Goal: Find specific page/section: Find specific page/section

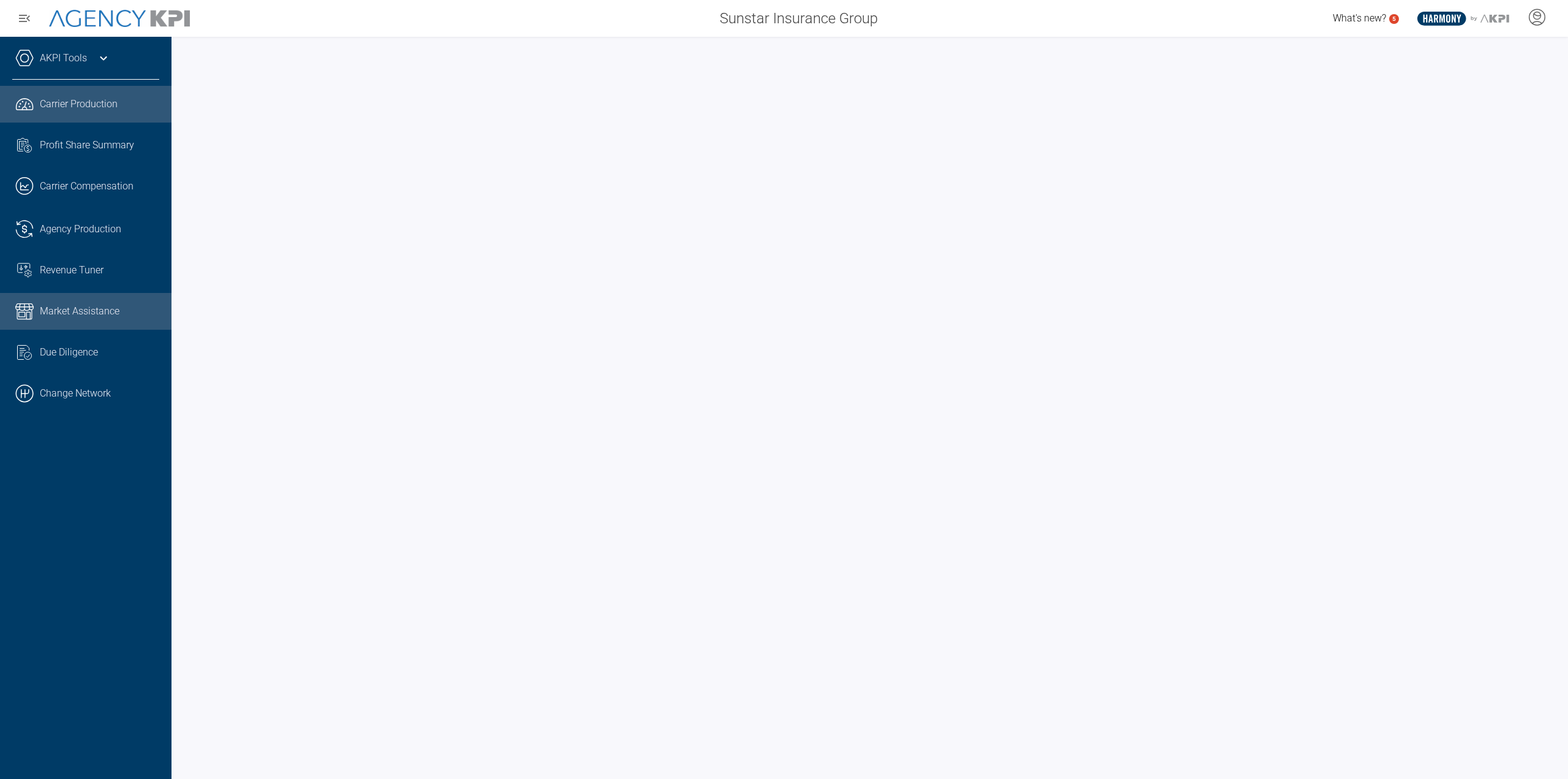
drag, startPoint x: 46, startPoint y: 392, endPoint x: 111, endPoint y: 309, distance: 105.4
click at [46, 392] on link ".cls-1{fill:none;stroke:#000;stroke-linecap:round;stroke-linejoin:round;stroke-…" at bounding box center [85, 393] width 171 height 37
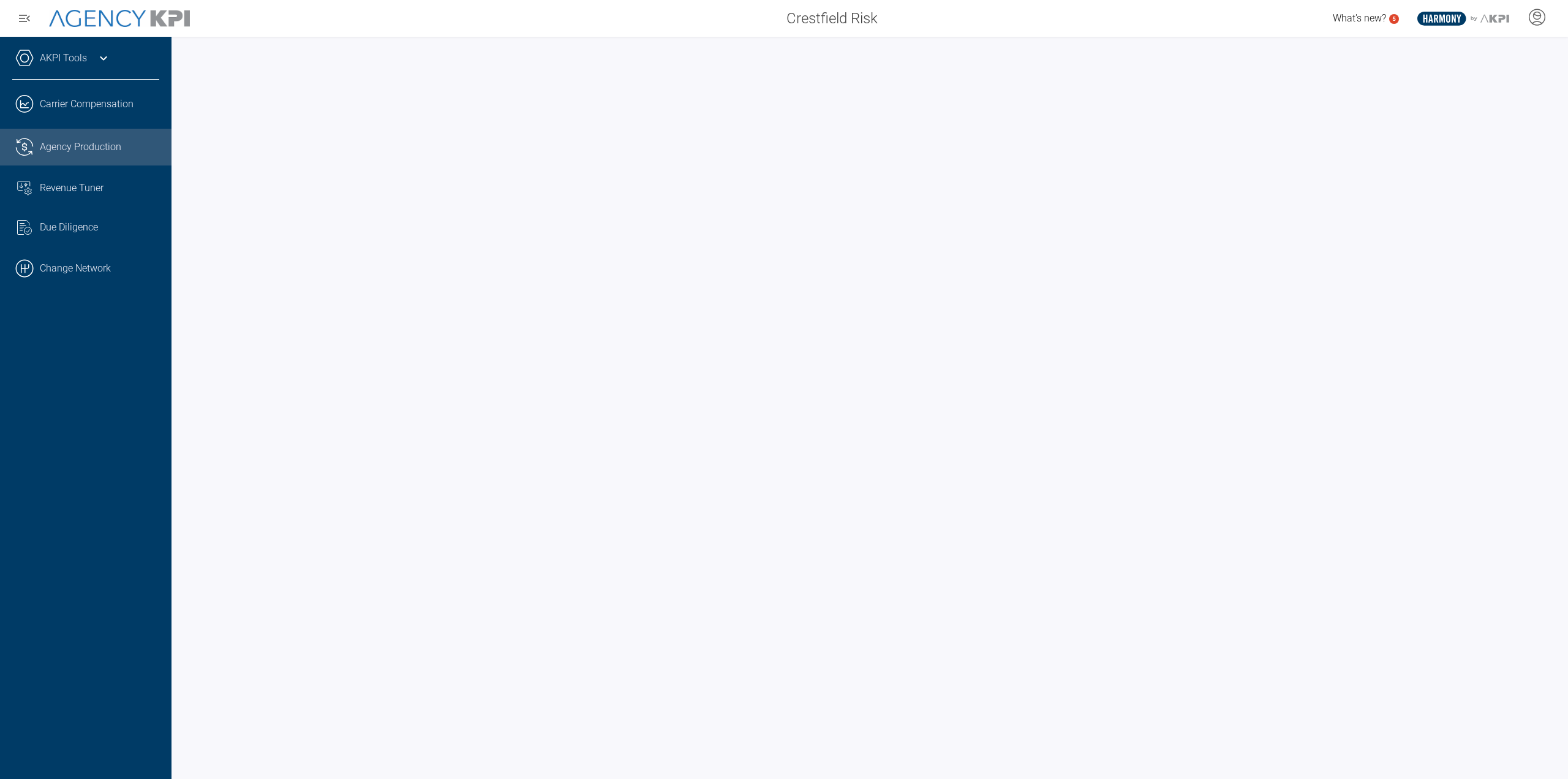
click at [69, 165] on link ".cls-1{fill:none;stroke:#221f20;stroke-linecap:round;stroke-linejoin:round;stro…" at bounding box center [85, 147] width 171 height 37
